Goal: Information Seeking & Learning: Learn about a topic

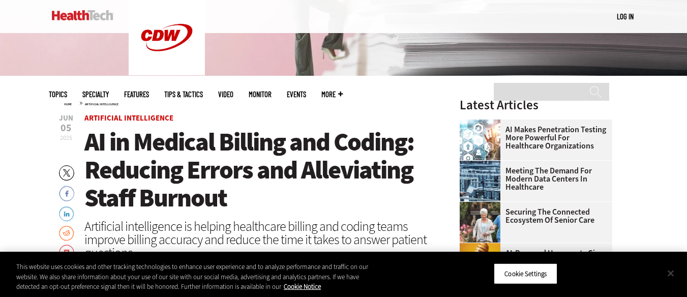
click at [675, 273] on button "Close" at bounding box center [671, 273] width 22 height 22
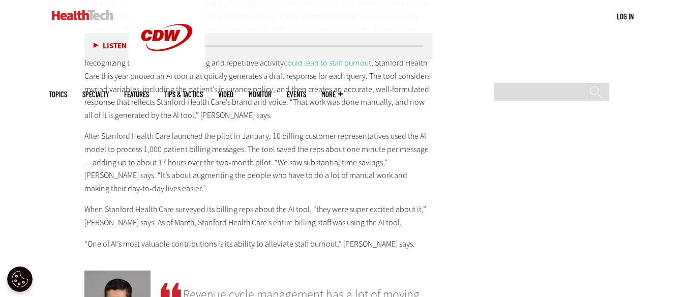
scroll to position [1678, 0]
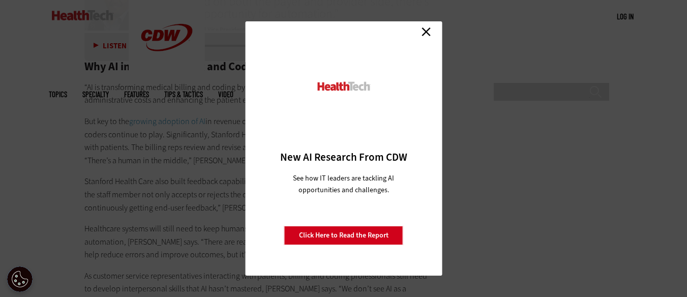
click at [425, 35] on link "Close" at bounding box center [426, 31] width 15 height 15
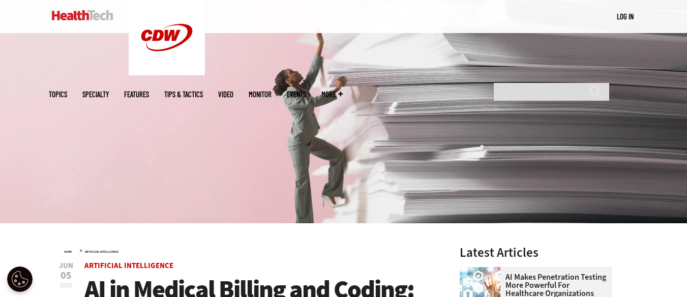
scroll to position [203, 0]
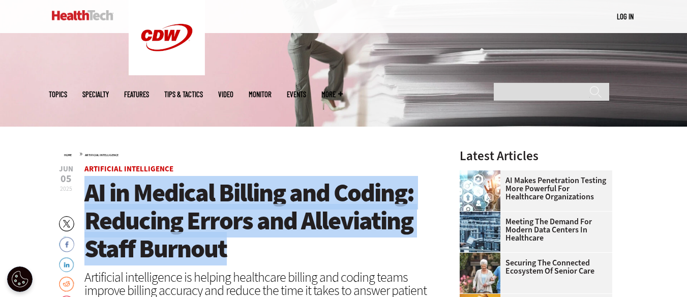
drag, startPoint x: 88, startPoint y: 188, endPoint x: 242, endPoint y: 243, distance: 162.6
click at [242, 243] on h1 "AI in Medical Billing and Coding: Reducing Errors and Alleviating Staff Burnout" at bounding box center [258, 221] width 349 height 84
copy span "AI in Medical Billing and Coding: Reducing Errors and Alleviating Staff Burnout"
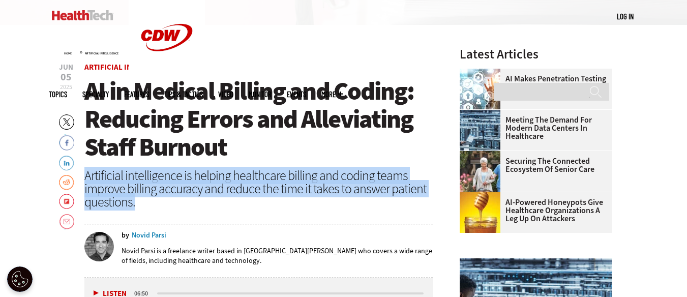
drag, startPoint x: 86, startPoint y: 173, endPoint x: 160, endPoint y: 198, distance: 78.3
click at [160, 198] on div "Artificial intelligence is helping healthcare billing and coding teams improve …" at bounding box center [258, 189] width 349 height 40
copy div "Artificial intelligence is helping healthcare billing and coding teams improve …"
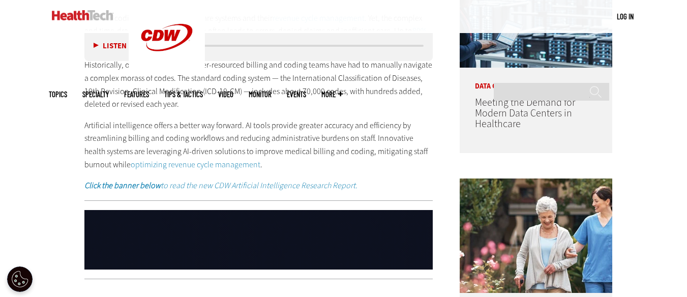
scroll to position [559, 0]
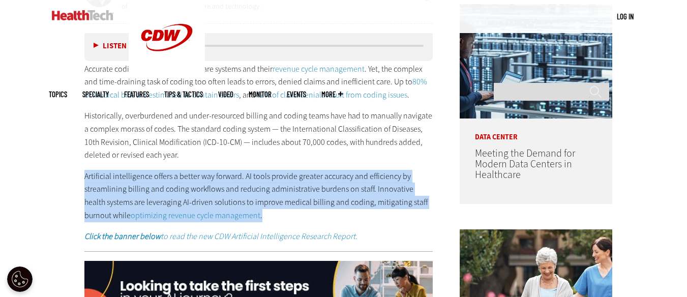
drag, startPoint x: 84, startPoint y: 178, endPoint x: 269, endPoint y: 219, distance: 188.7
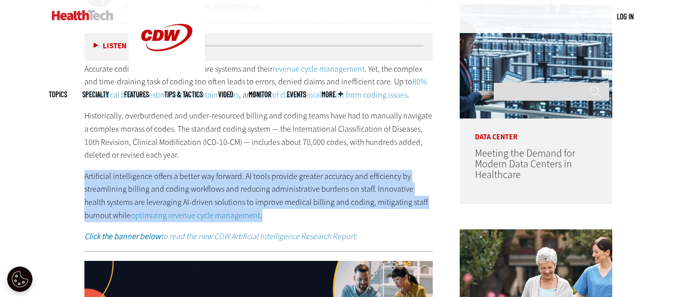
click at [269, 219] on p "Artificial intelligence offers a better way forward. AI tools provide greater a…" at bounding box center [258, 196] width 349 height 52
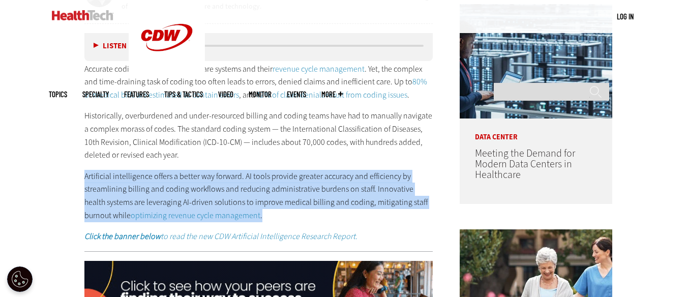
copy p "Artificial intelligence offers a better way forward. AI tools provide greater a…"
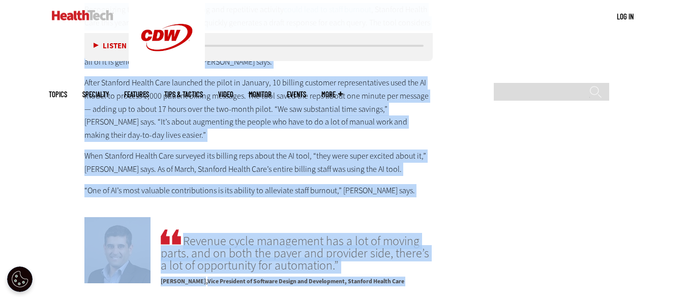
scroll to position [1537, 0]
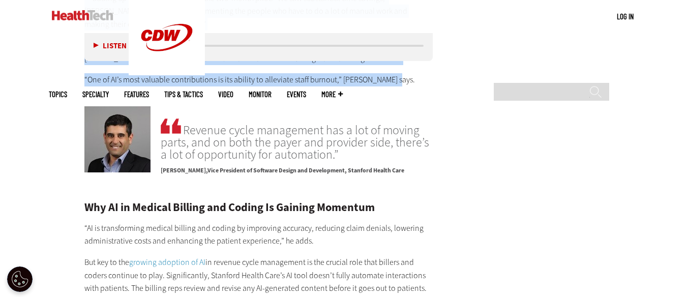
drag, startPoint x: 85, startPoint y: 147, endPoint x: 407, endPoint y: 80, distance: 328.8
copy div "Medical billing involves more than assigning the correct codes. Billing teams a…"
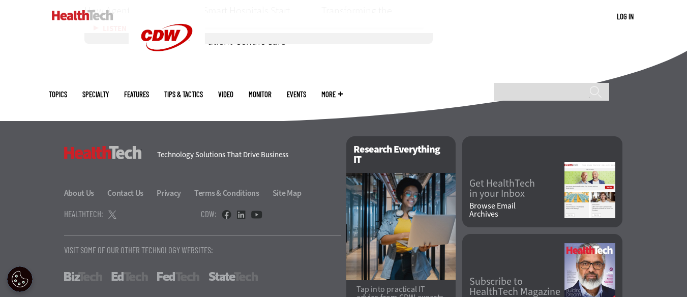
scroll to position [2423, 0]
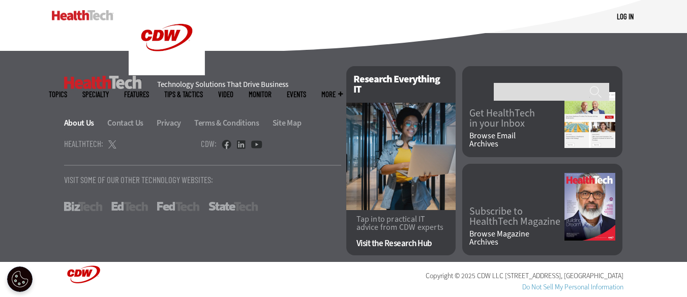
click at [79, 125] on link "About Us" at bounding box center [85, 122] width 42 height 11
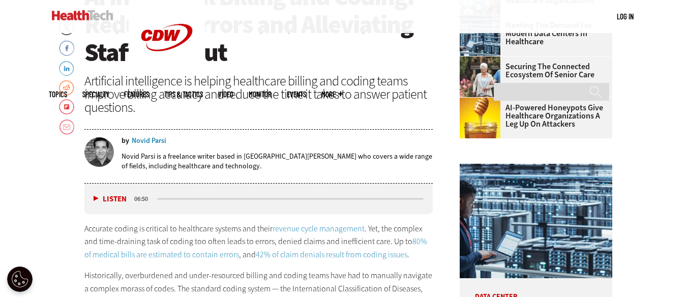
scroll to position [305, 0]
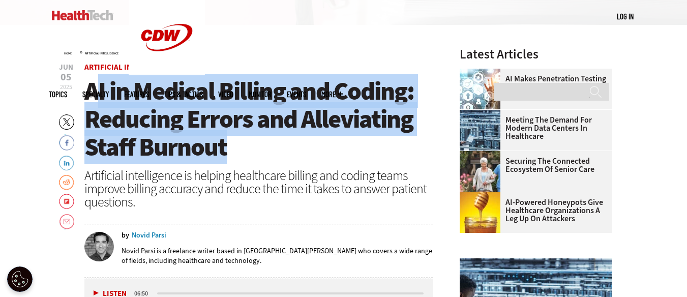
drag, startPoint x: 92, startPoint y: 90, endPoint x: 255, endPoint y: 154, distance: 175.2
click at [255, 154] on h1 "AI in Medical Billing and Coding: Reducing Errors and Alleviating Staff Burnout" at bounding box center [258, 119] width 349 height 84
click at [101, 96] on span "AI in Medical Billing and Coding: Reducing Errors and Alleviating Staff Burnout" at bounding box center [249, 119] width 330 height 90
drag, startPoint x: 88, startPoint y: 91, endPoint x: 231, endPoint y: 144, distance: 152.1
click at [231, 144] on h1 "AI in Medical Billing and Coding: Reducing Errors and Alleviating Staff Burnout" at bounding box center [258, 119] width 349 height 84
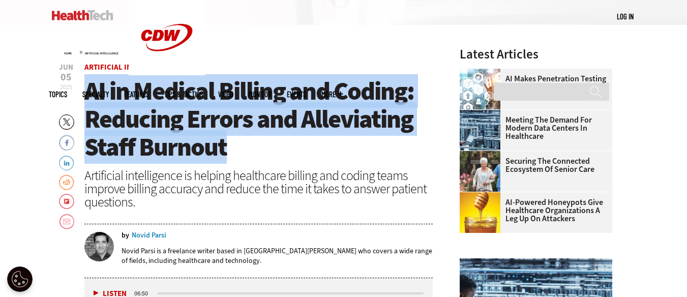
copy span "AI in Medical Billing and Coding: Reducing Errors and Alleviating Staff Burnout"
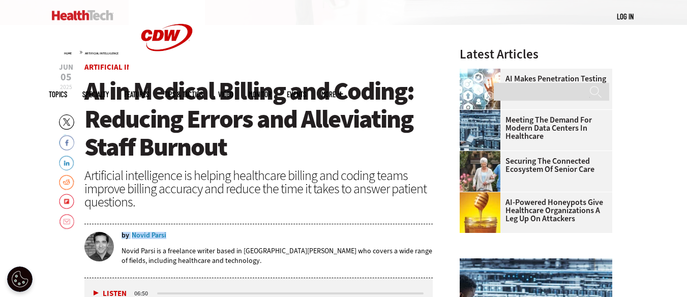
drag, startPoint x: 175, startPoint y: 235, endPoint x: 201, endPoint y: 239, distance: 26.8
click at [201, 239] on div "by Novid Parsi Novid Parsi is a freelance writer based in St. Louis who covers …" at bounding box center [258, 252] width 349 height 41
copy div "by Novid Parsi"
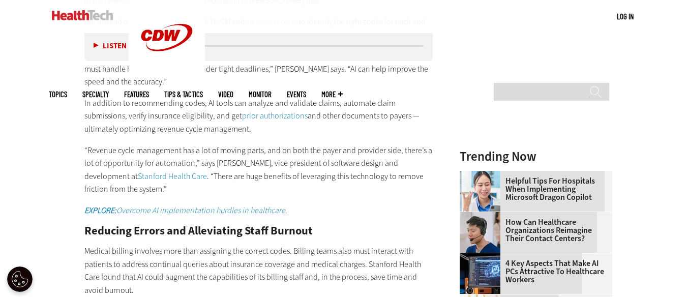
scroll to position [1119, 0]
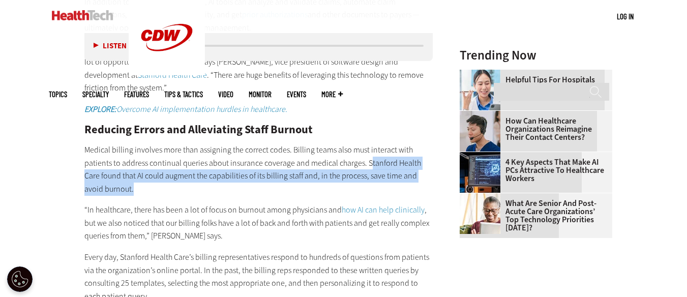
drag, startPoint x: 367, startPoint y: 161, endPoint x: 377, endPoint y: 184, distance: 24.8
click at [377, 184] on p "Medical billing involves more than assigning the correct codes. Billing teams a…" at bounding box center [258, 169] width 349 height 52
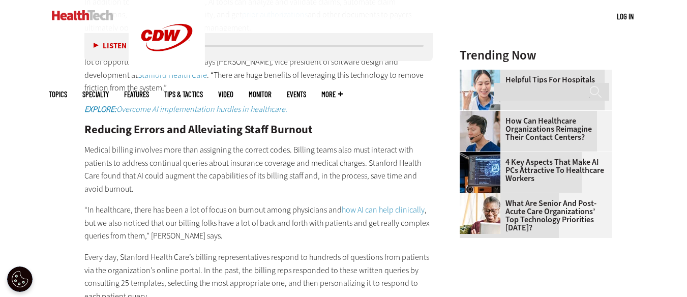
click at [366, 159] on p "Medical billing involves more than assigning the correct codes. Billing teams a…" at bounding box center [258, 169] width 349 height 52
click at [365, 159] on p "Medical billing involves more than assigning the correct codes. Billing teams a…" at bounding box center [258, 169] width 349 height 52
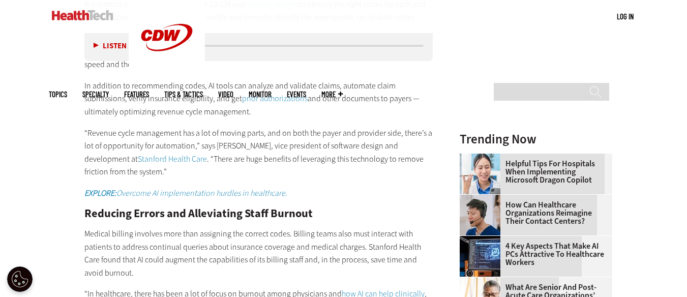
scroll to position [1017, 0]
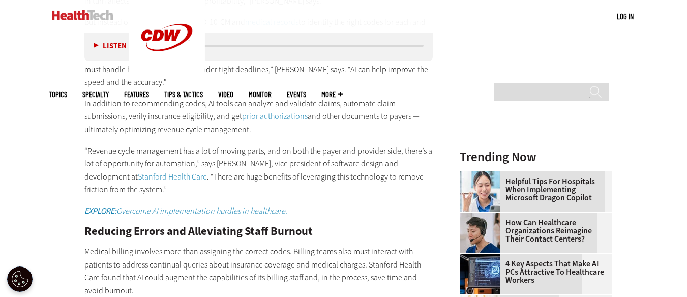
click at [138, 175] on link "Stanford Health Care" at bounding box center [172, 176] width 69 height 11
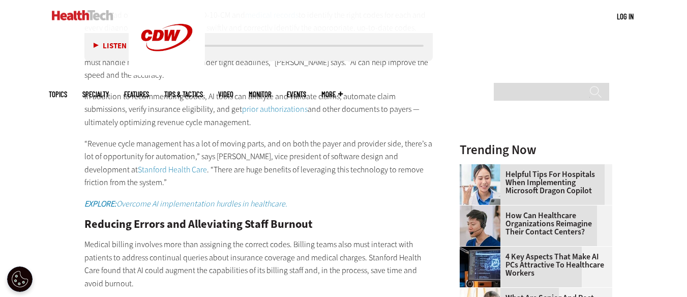
scroll to position [1068, 0]
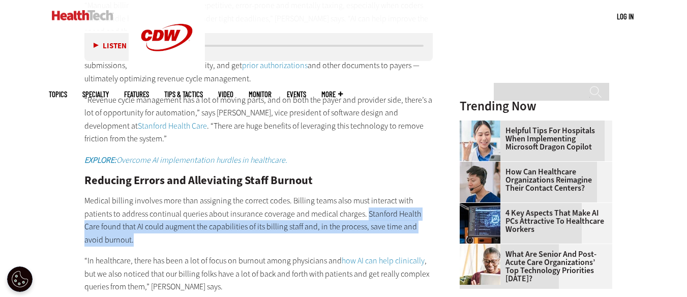
drag, startPoint x: 364, startPoint y: 213, endPoint x: 368, endPoint y: 234, distance: 21.2
click at [368, 234] on p "Medical billing involves more than assigning the correct codes. Billing teams a…" at bounding box center [258, 220] width 349 height 52
copy p "Stanford Health Care found that AI could augment the capabilities of its billin…"
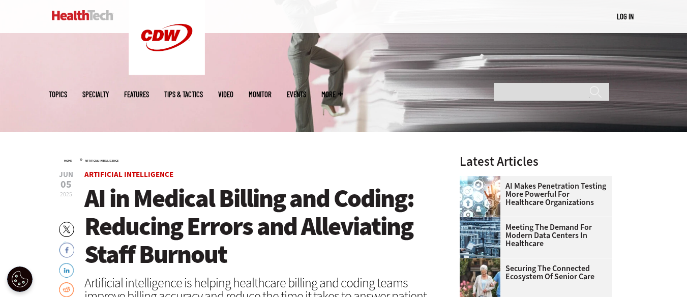
scroll to position [203, 0]
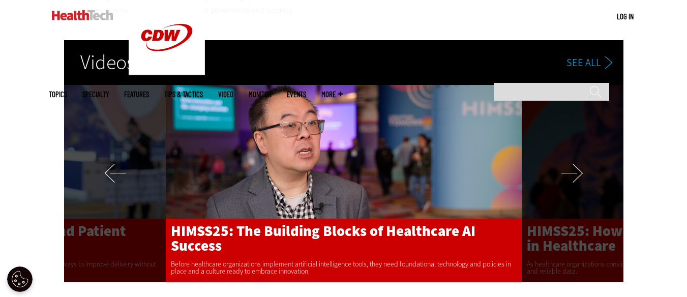
scroll to position [1929, 0]
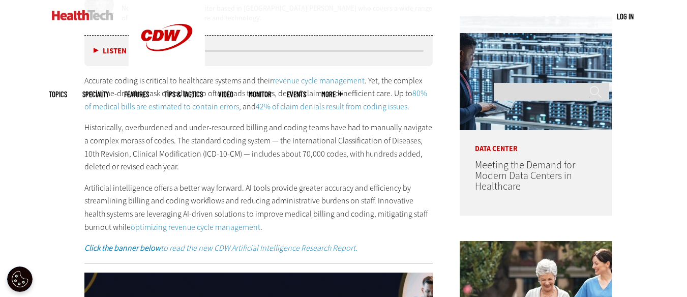
scroll to position [610, 0]
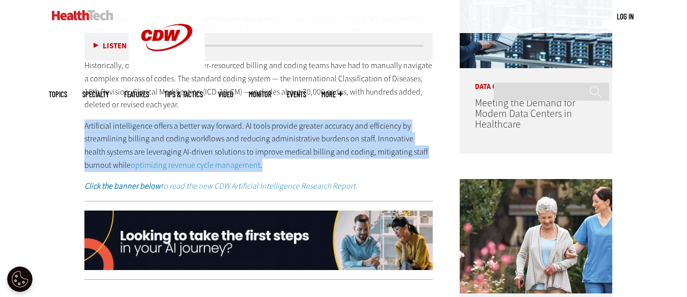
drag, startPoint x: 84, startPoint y: 124, endPoint x: 242, endPoint y: 160, distance: 162.3
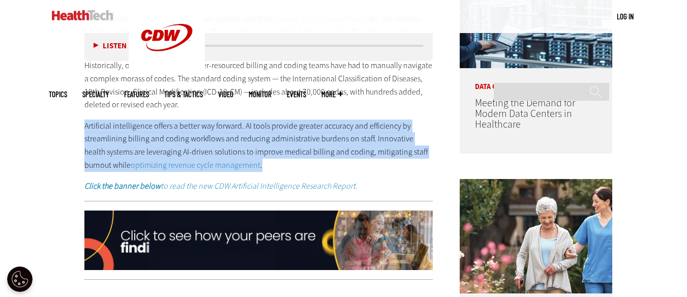
click at [242, 160] on p "Artificial intelligence offers a better way forward. AI tools provide greater a…" at bounding box center [258, 146] width 349 height 52
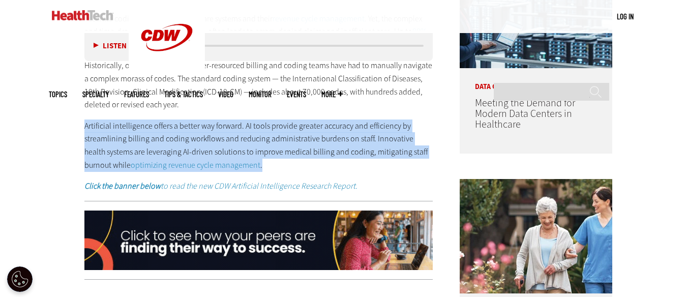
copy p "Artificial intelligence offers a better way forward. AI tools provide greater a…"
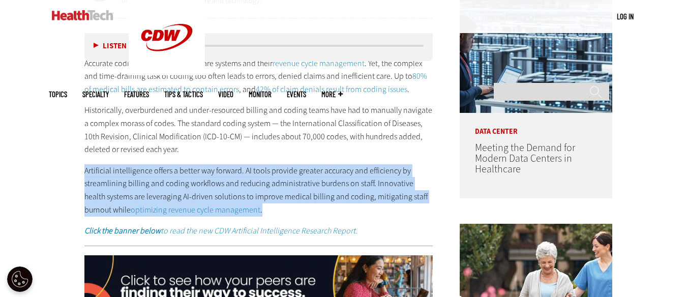
scroll to position [508, 0]
